Goal: Task Accomplishment & Management: Manage account settings

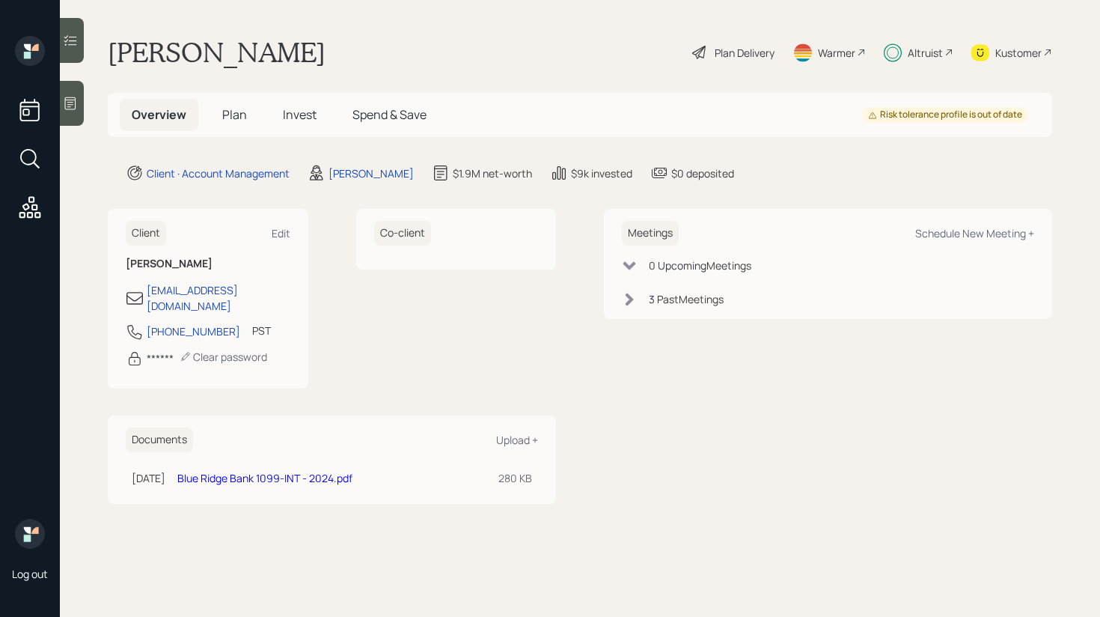
click at [303, 120] on span "Invest" at bounding box center [300, 114] width 34 height 16
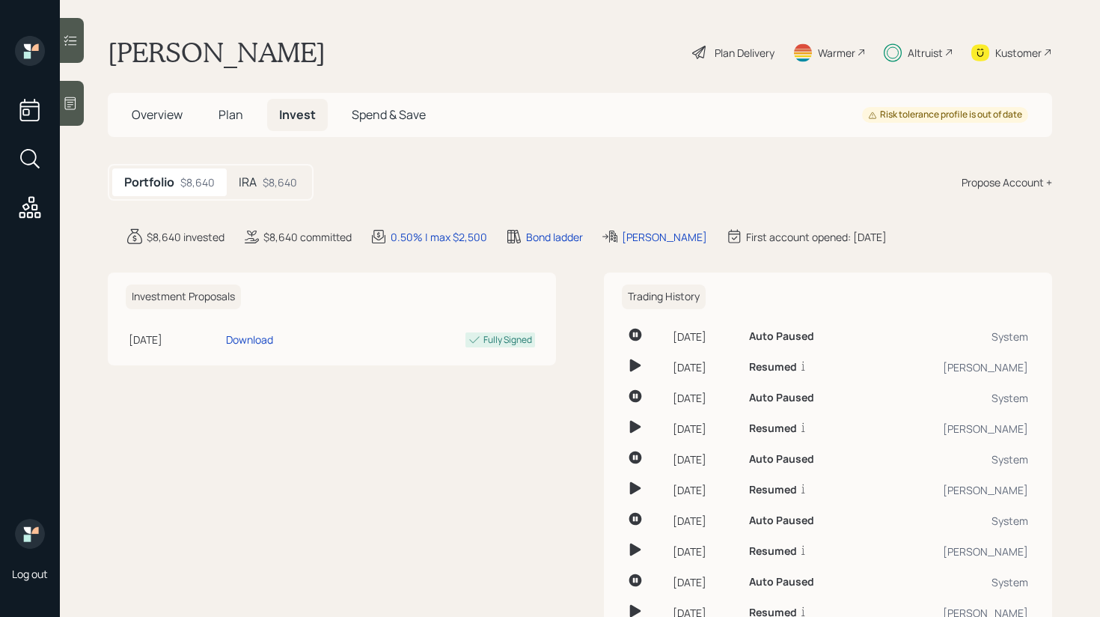
click at [83, 33] on div at bounding box center [72, 40] width 24 height 45
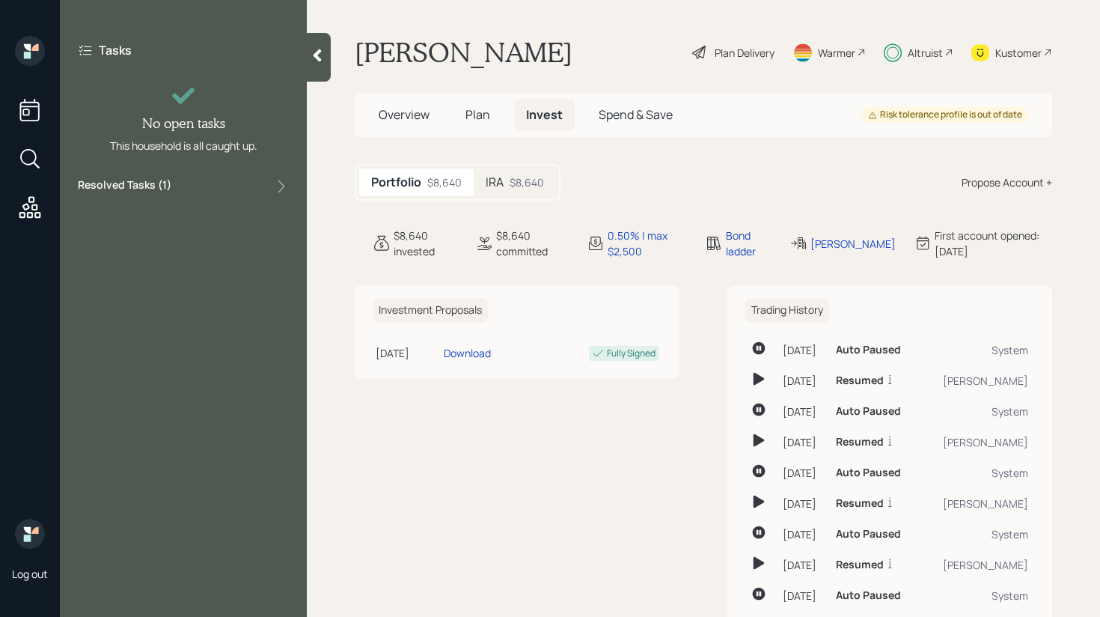
click at [171, 186] on div "Resolved Tasks ( 1 )" at bounding box center [183, 186] width 211 height 18
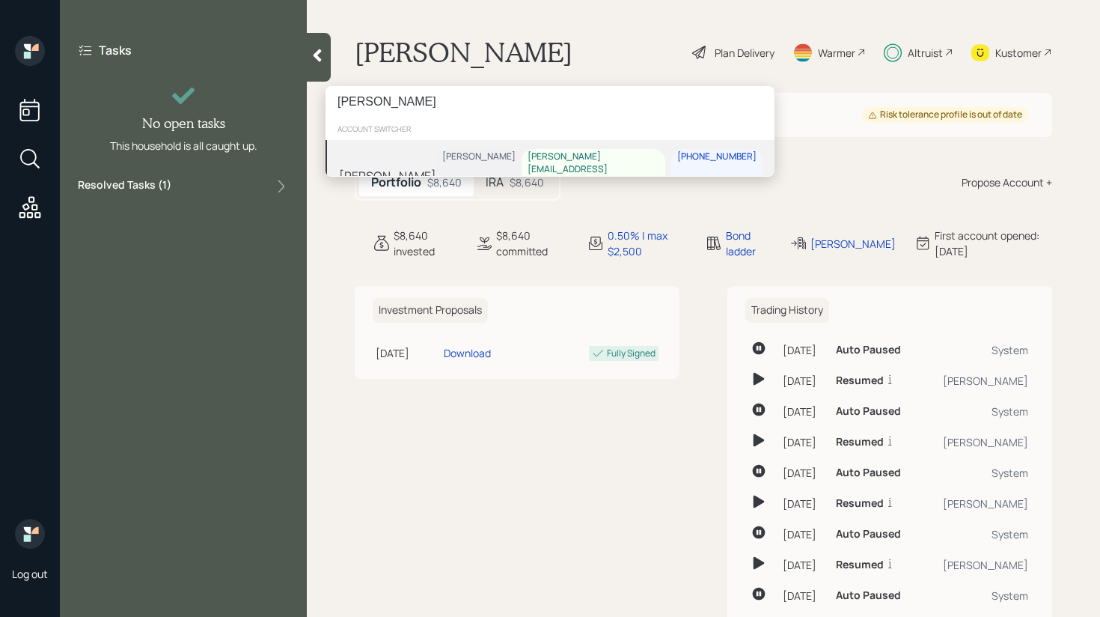
type input "[PERSON_NAME]"
click at [424, 167] on div "[PERSON_NAME] [PERSON_NAME] [PERSON_NAME][EMAIL_ADDRESS][PERSON_NAME][DOMAIN_NA…" at bounding box center [550, 175] width 449 height 71
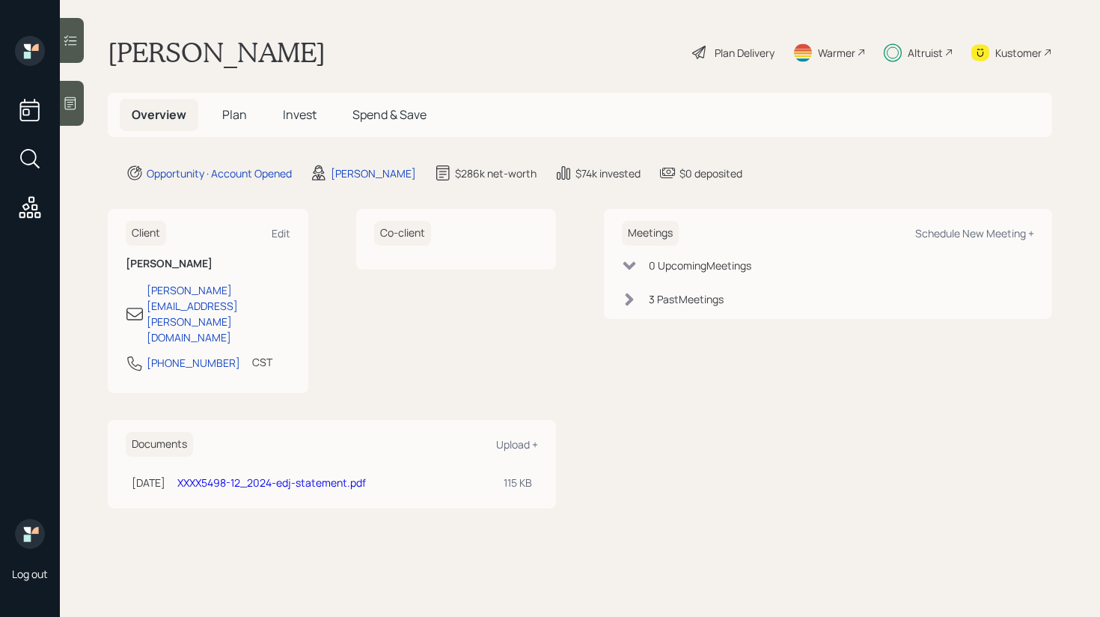
click at [72, 43] on icon at bounding box center [70, 40] width 15 height 15
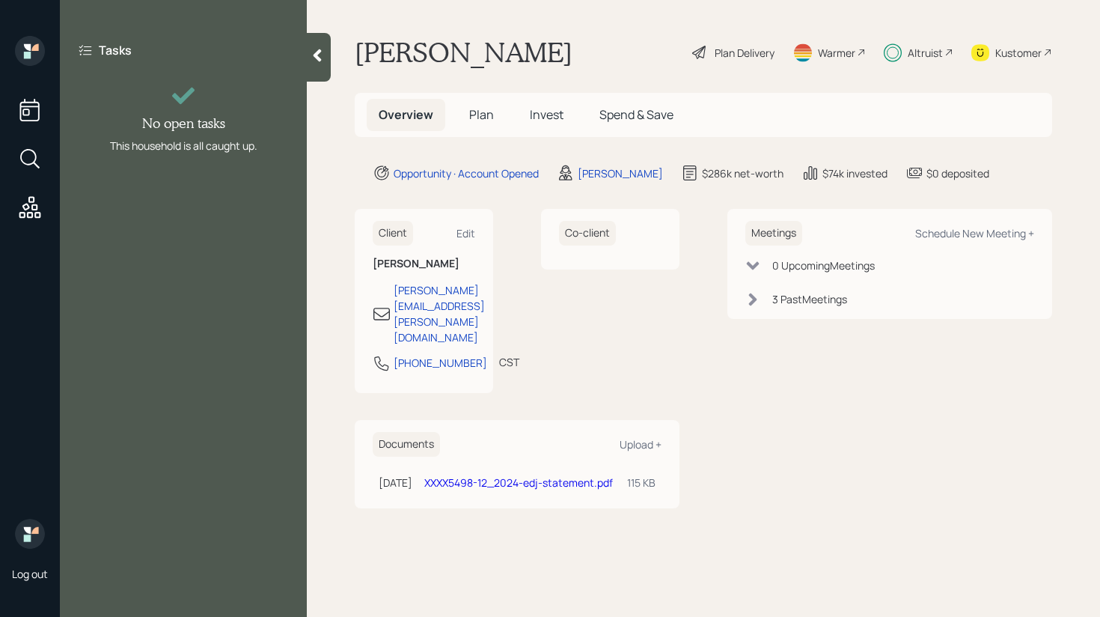
click at [311, 70] on div at bounding box center [319, 57] width 24 height 49
